Goal: Check status

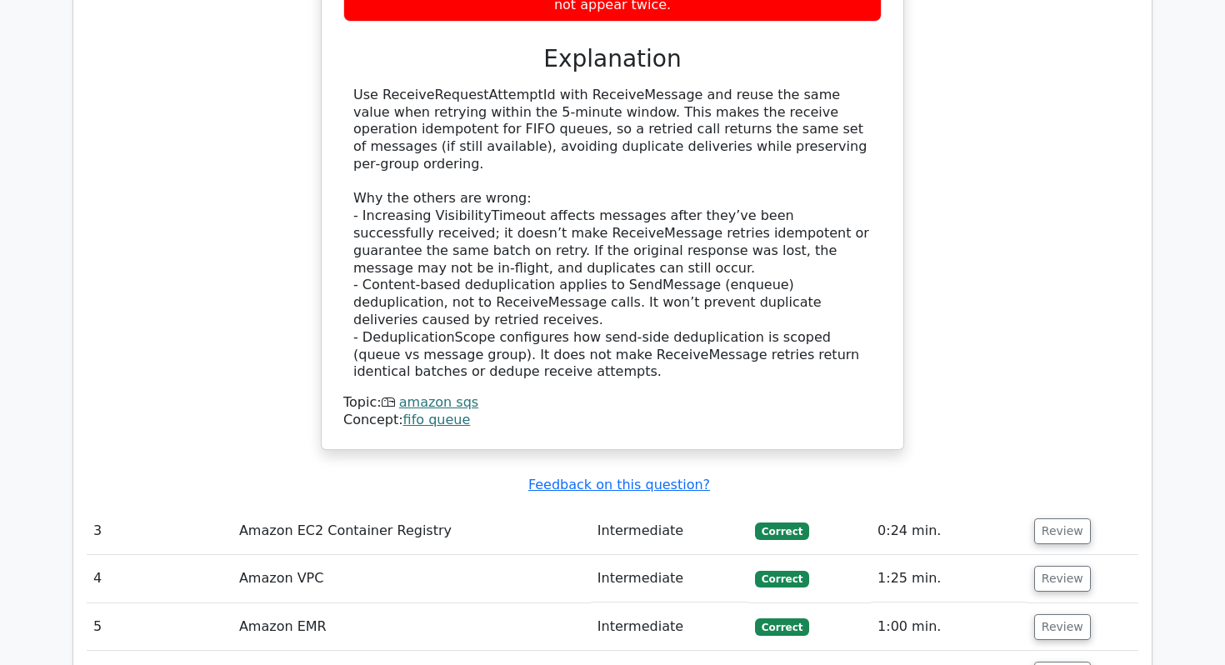
scroll to position [3103, 0]
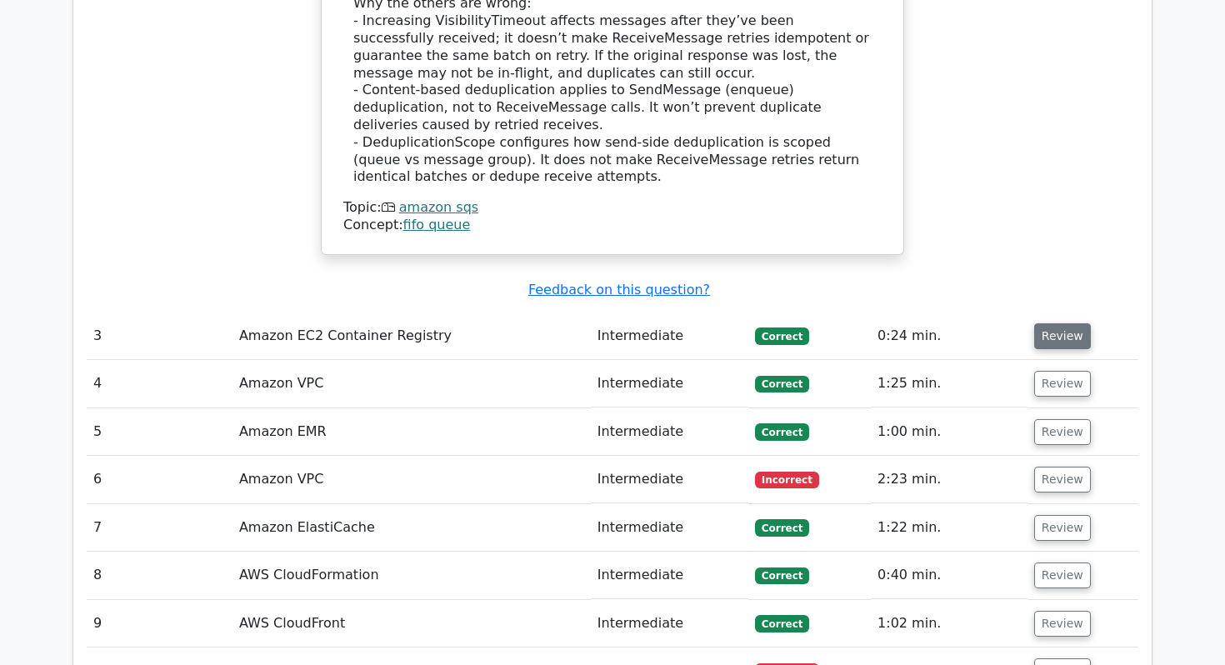
click at [1061, 323] on button "Review" at bounding box center [1062, 336] width 57 height 26
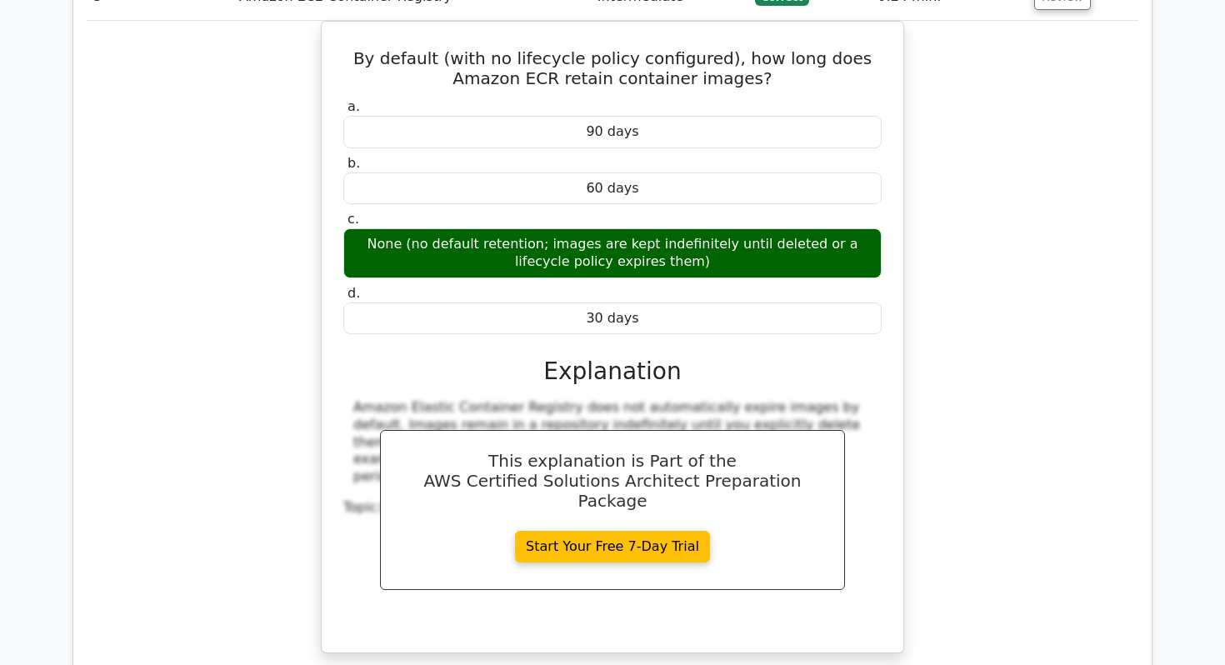
scroll to position [3223, 0]
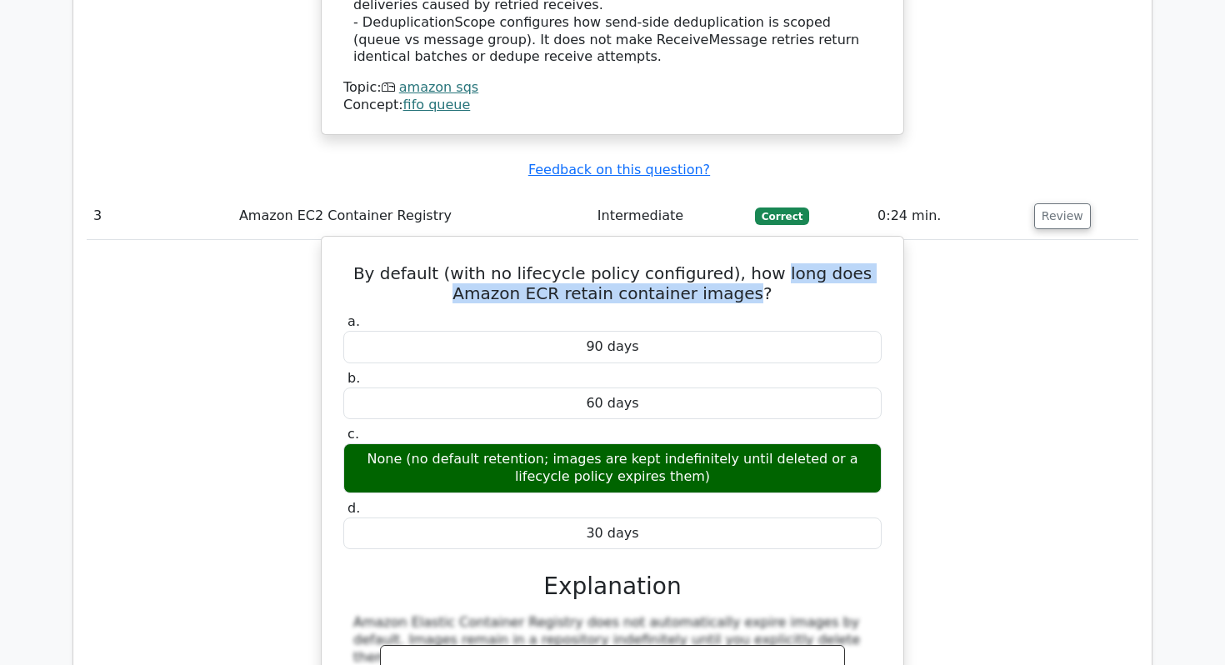
drag, startPoint x: 737, startPoint y: 139, endPoint x: 712, endPoint y: 162, distance: 33.6
click at [712, 263] on h5 "By default (with no lifecycle policy configured), how long does Amazon ECR reta…" at bounding box center [613, 283] width 542 height 40
copy h5 "long does Amazon ECR retain container images"
drag, startPoint x: 684, startPoint y: 345, endPoint x: 357, endPoint y: 321, distance: 327.5
click at [357, 443] on div "None (no default retention; images are kept indefinitely until deleted or a lif…" at bounding box center [612, 468] width 538 height 50
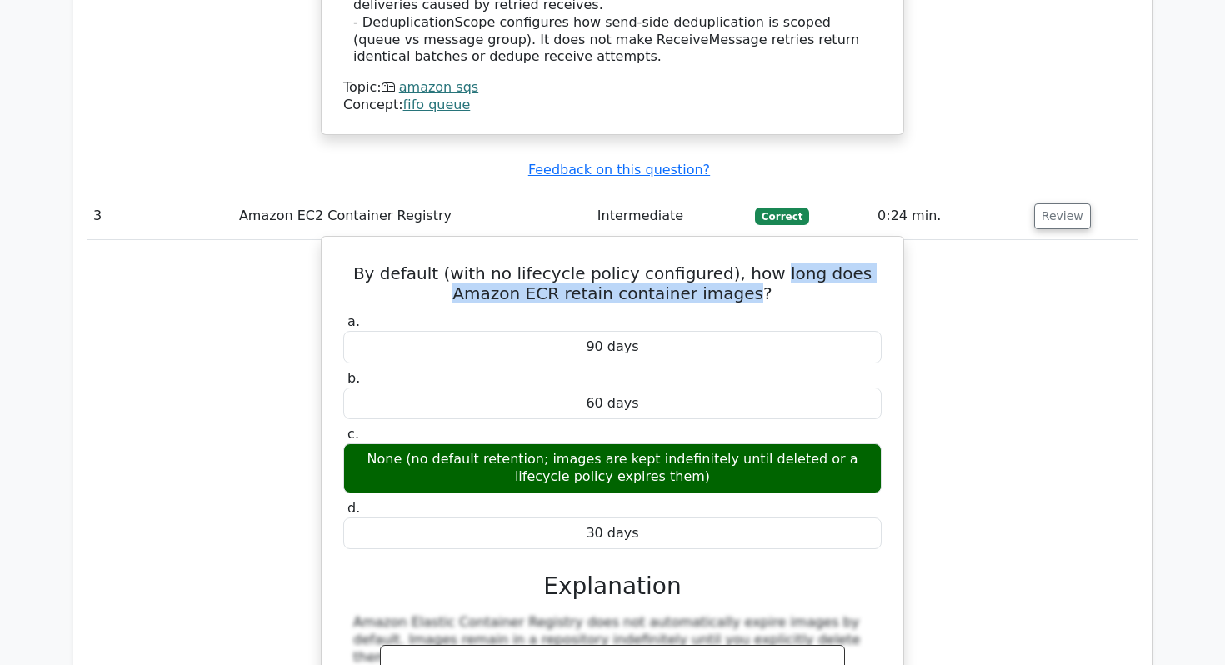
copy div "None (no default retention; images are kept indefinitely until deleted or a lif…"
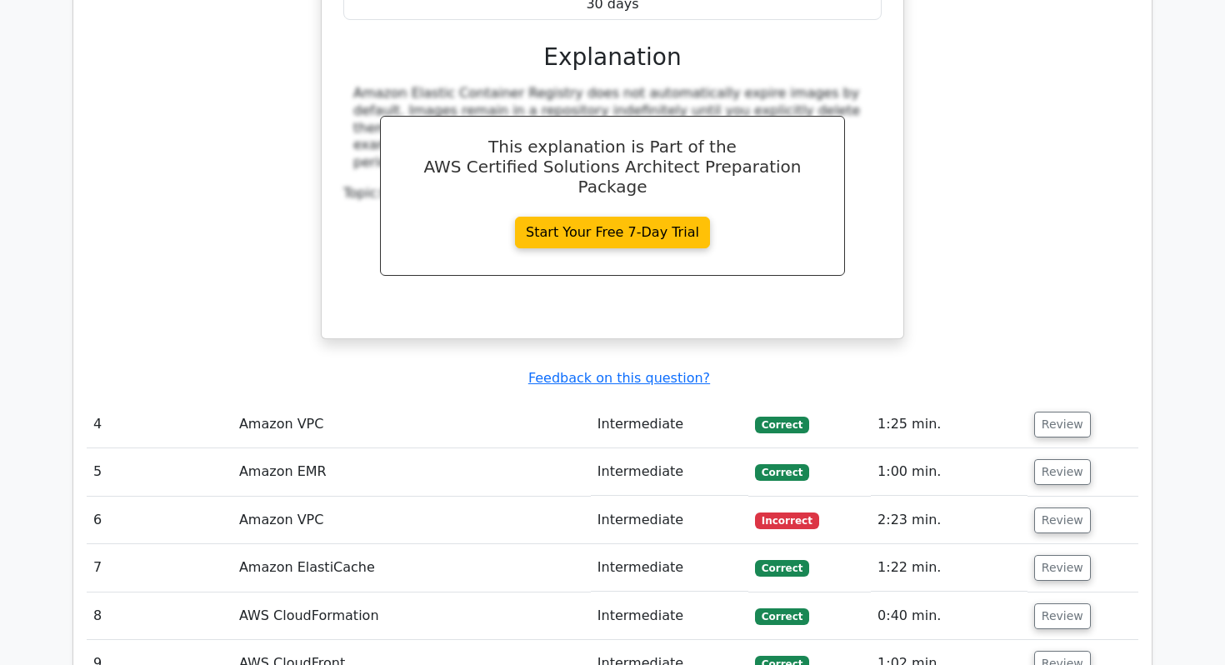
scroll to position [3753, 0]
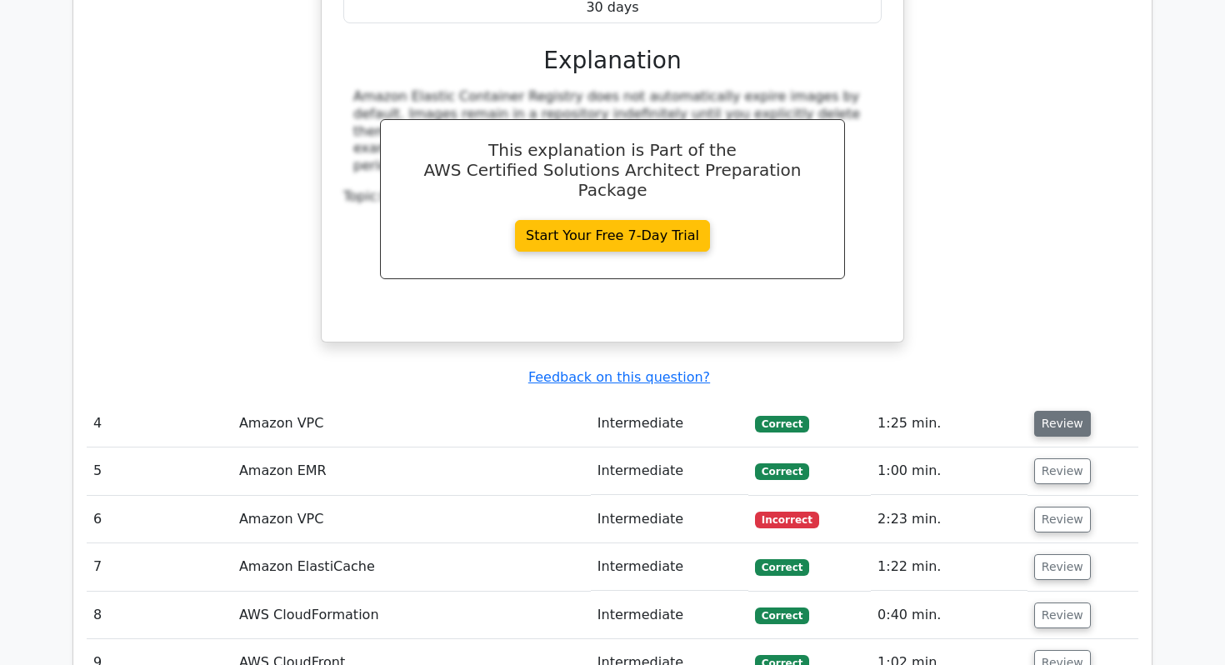
click at [1058, 411] on button "Review" at bounding box center [1062, 424] width 57 height 26
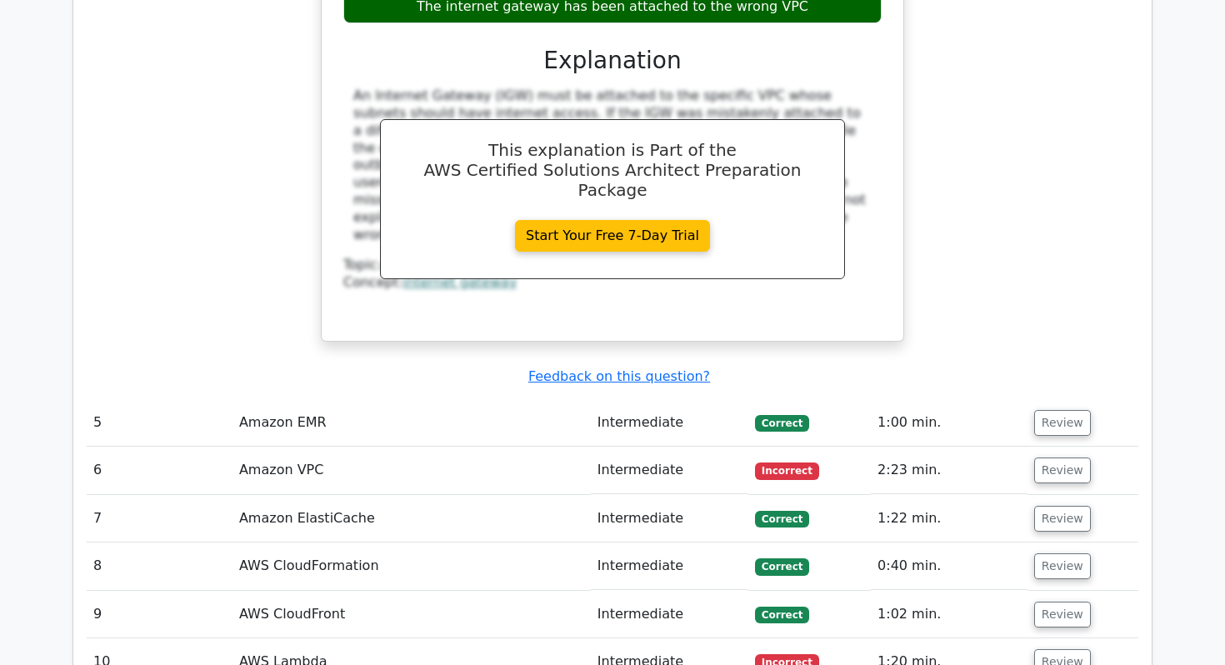
scroll to position [4560, 0]
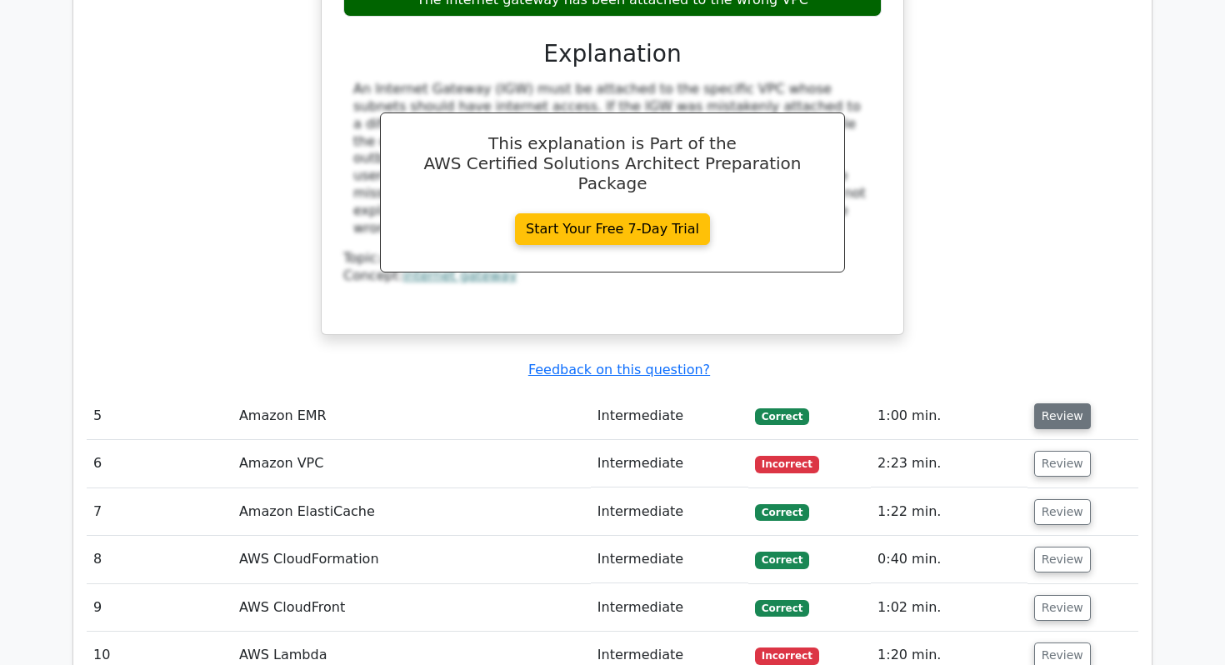
click at [1049, 403] on button "Review" at bounding box center [1062, 416] width 57 height 26
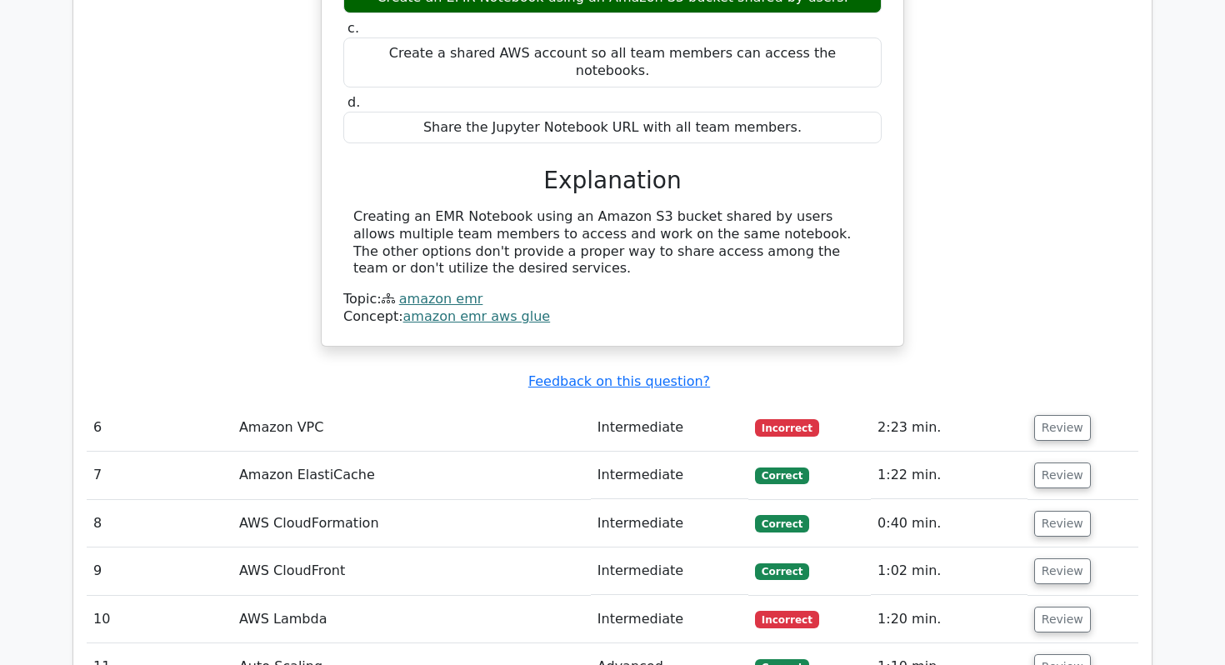
scroll to position [5202, 0]
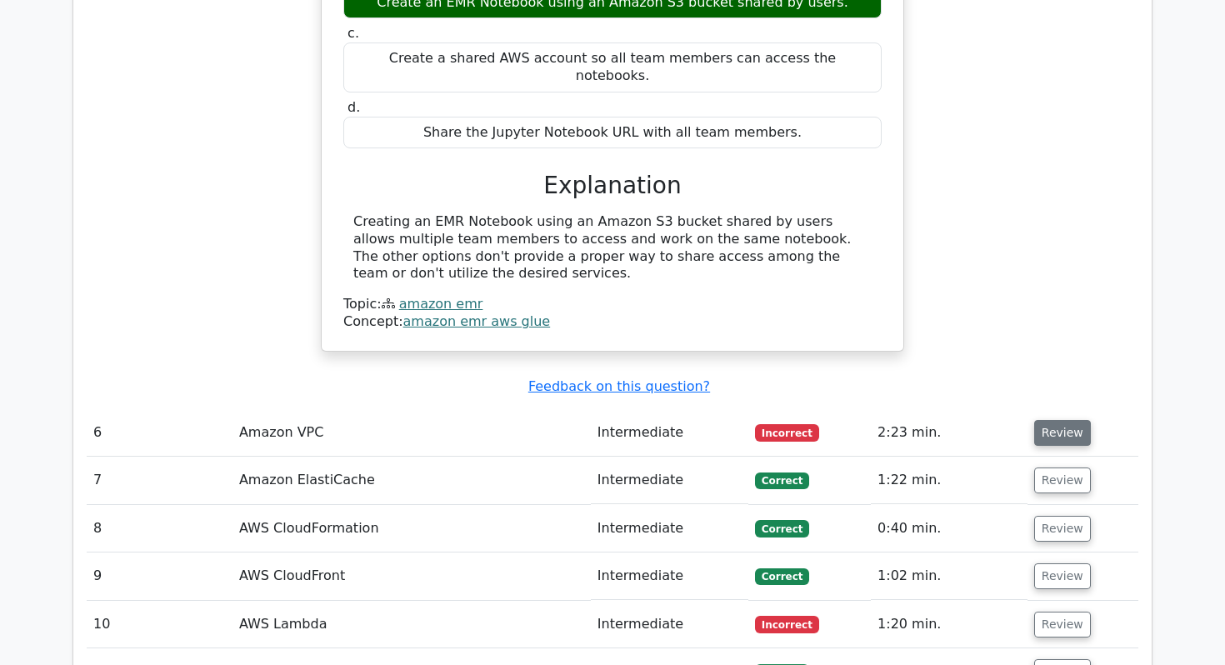
click at [1048, 420] on button "Review" at bounding box center [1062, 433] width 57 height 26
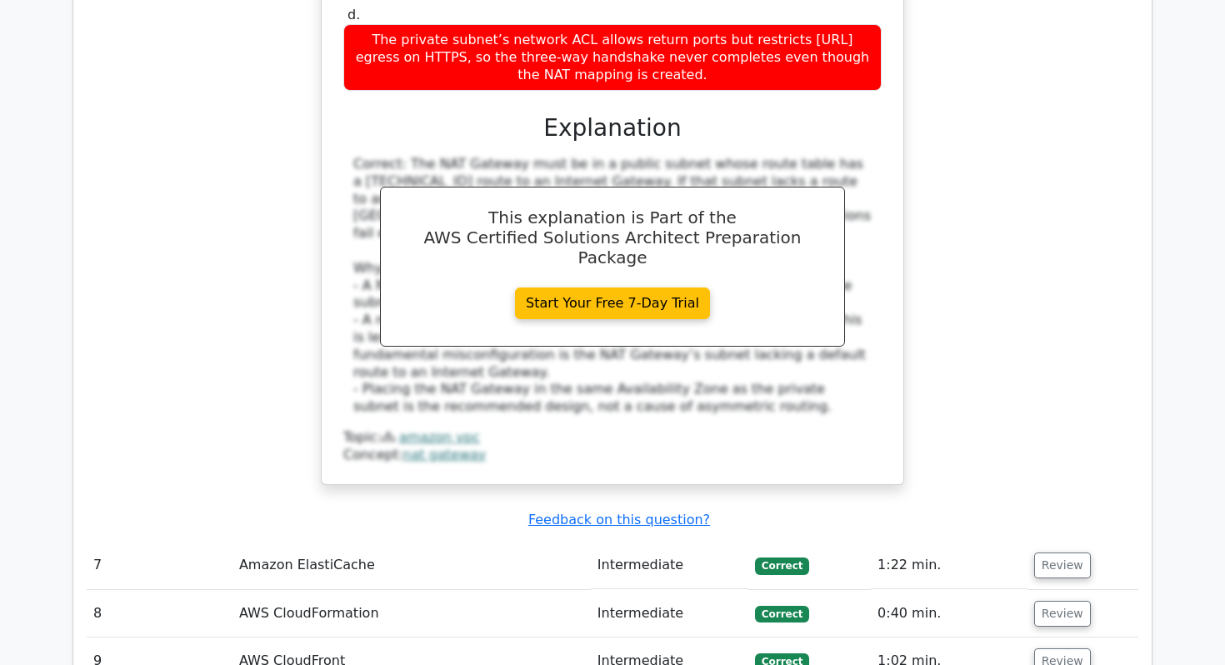
scroll to position [6111, 0]
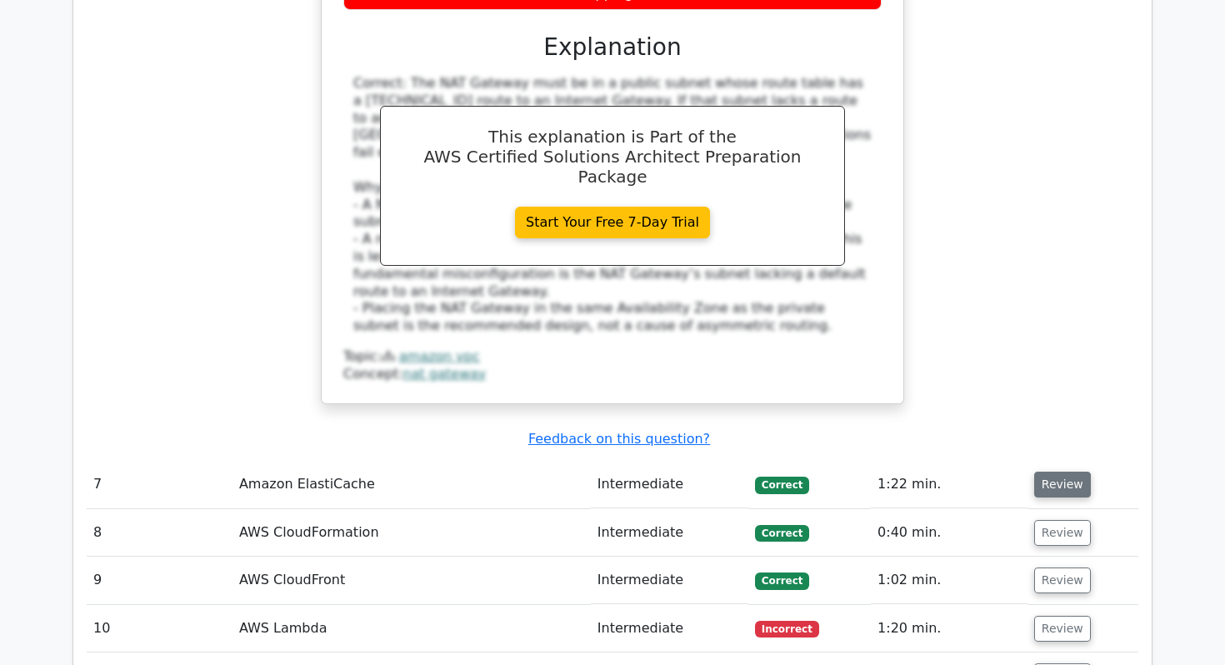
click at [1060, 472] on button "Review" at bounding box center [1062, 485] width 57 height 26
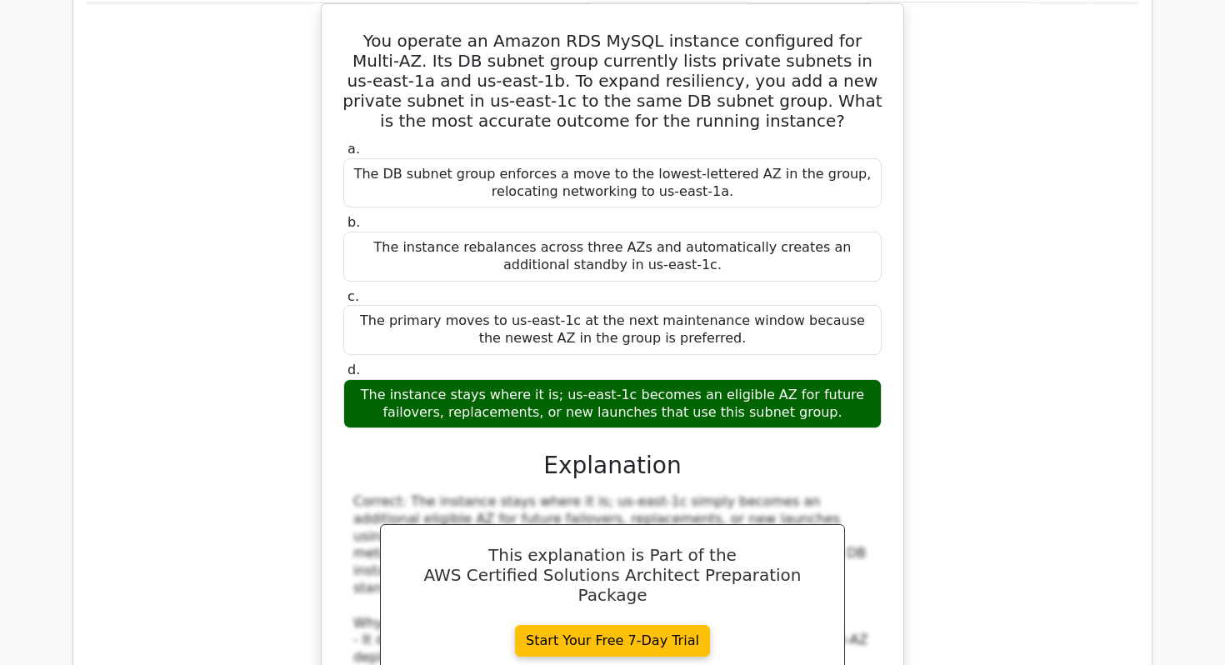
scroll to position [6737, 0]
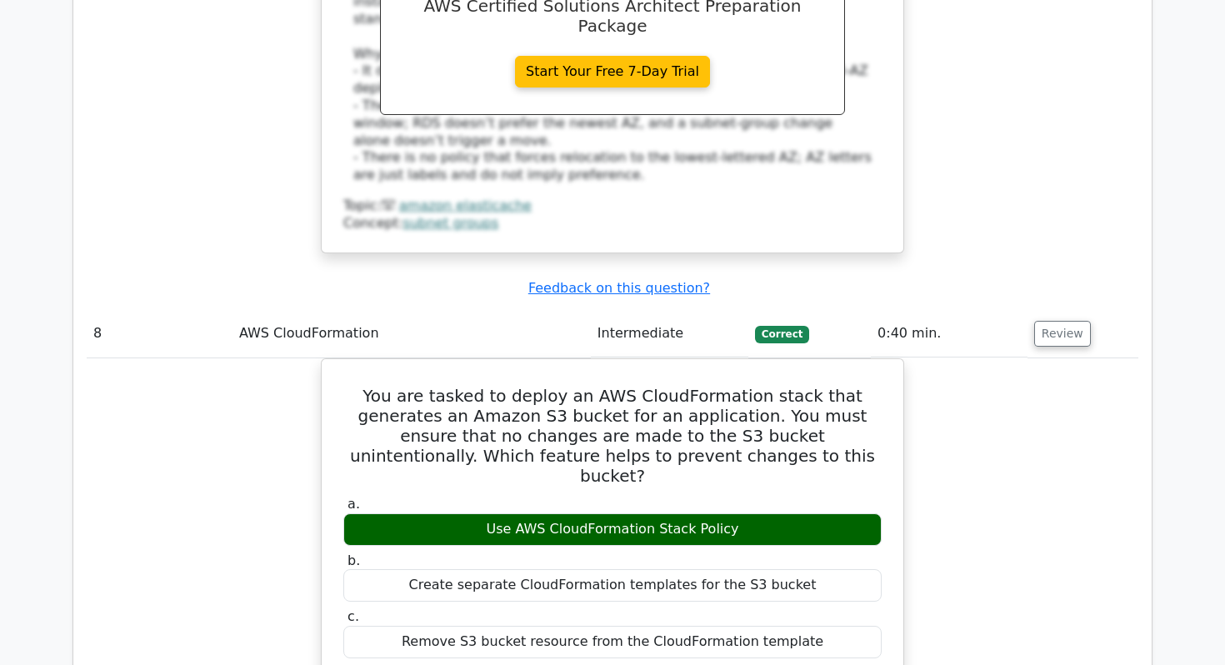
scroll to position [7474, 0]
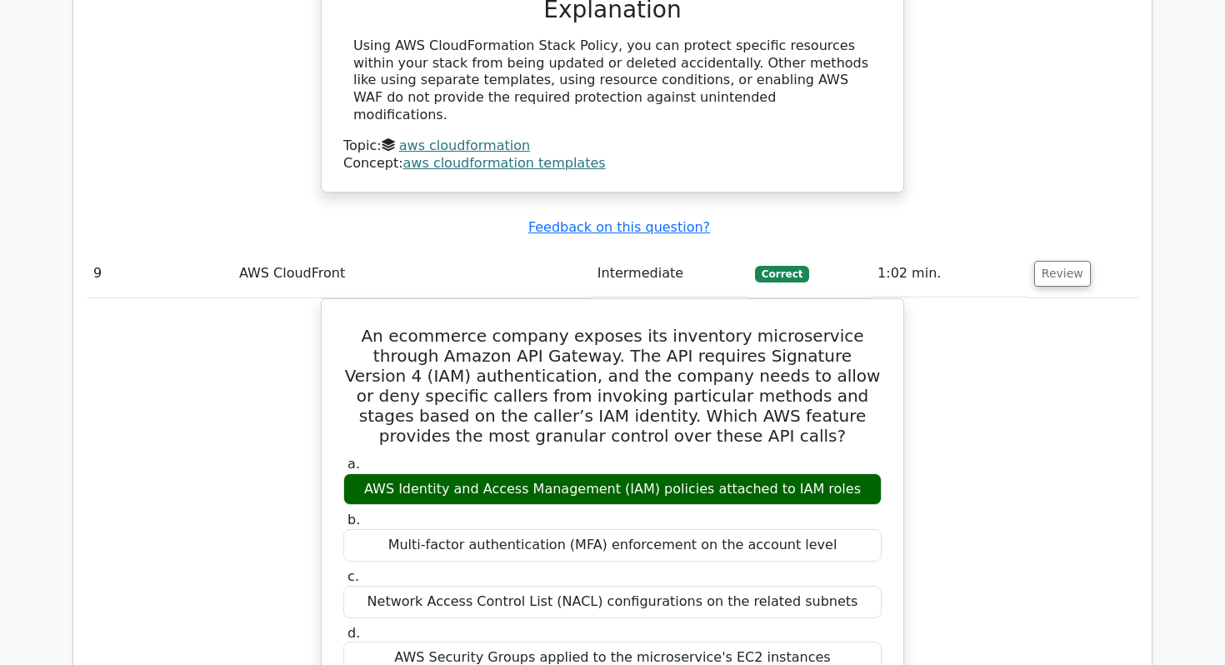
scroll to position [8125, 0]
